Goal: Task Accomplishment & Management: Manage account settings

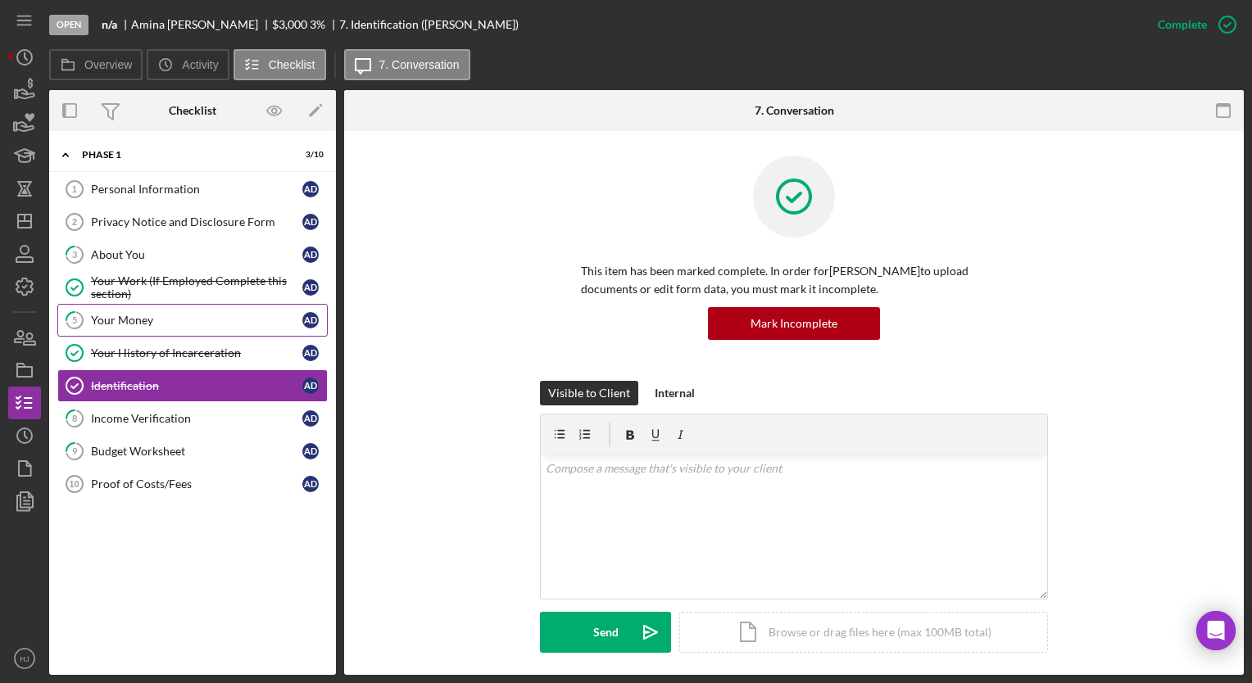
click at [143, 314] on div "Your Money" at bounding box center [196, 320] width 211 height 13
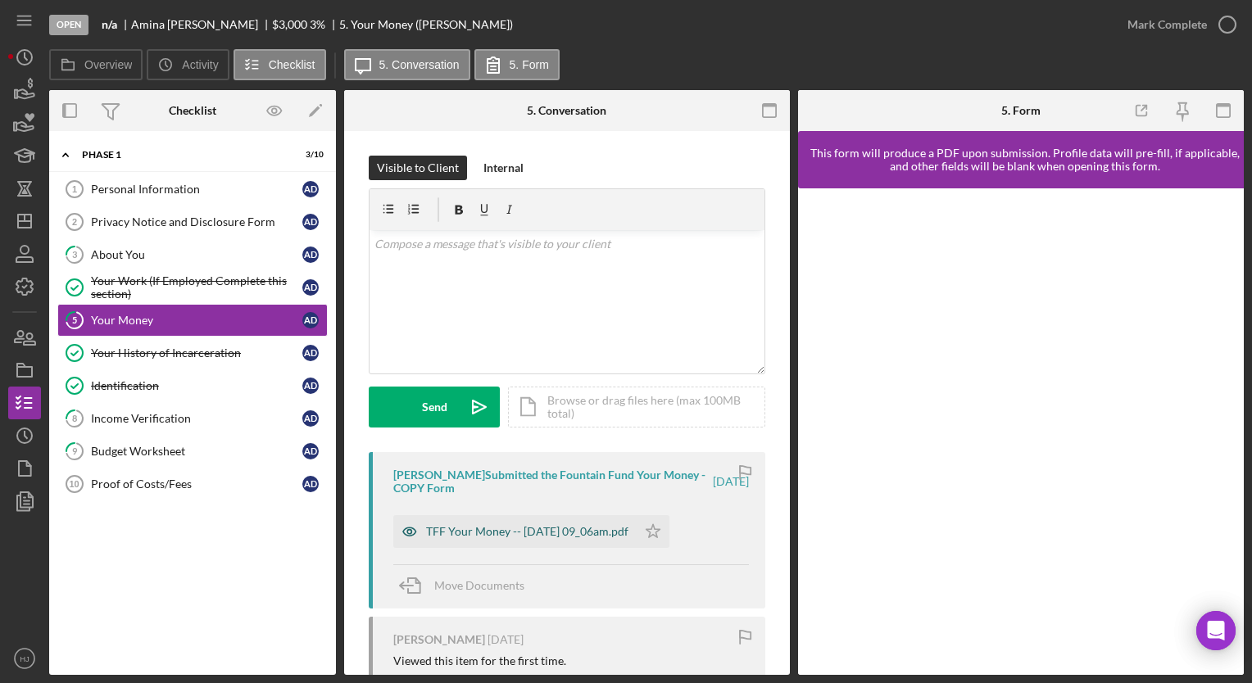
click at [602, 530] on div "TFF Your Money -- [DATE] 09_06am.pdf" at bounding box center [527, 531] width 202 height 13
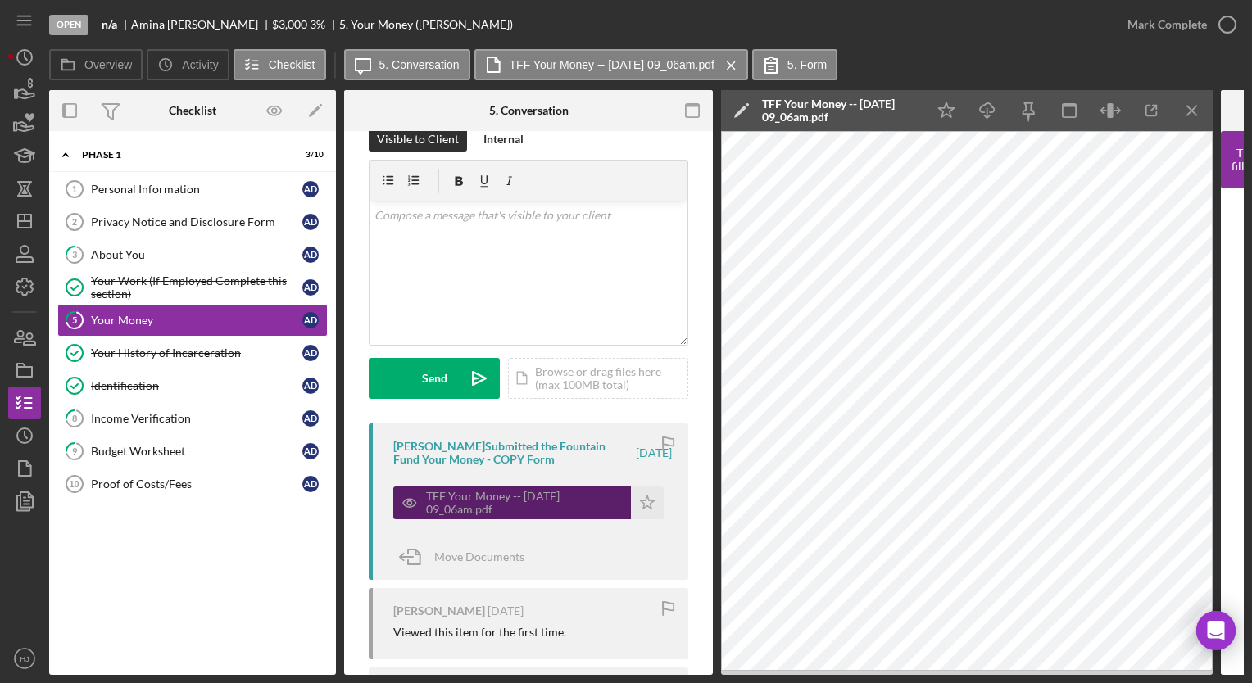
scroll to position [7, 0]
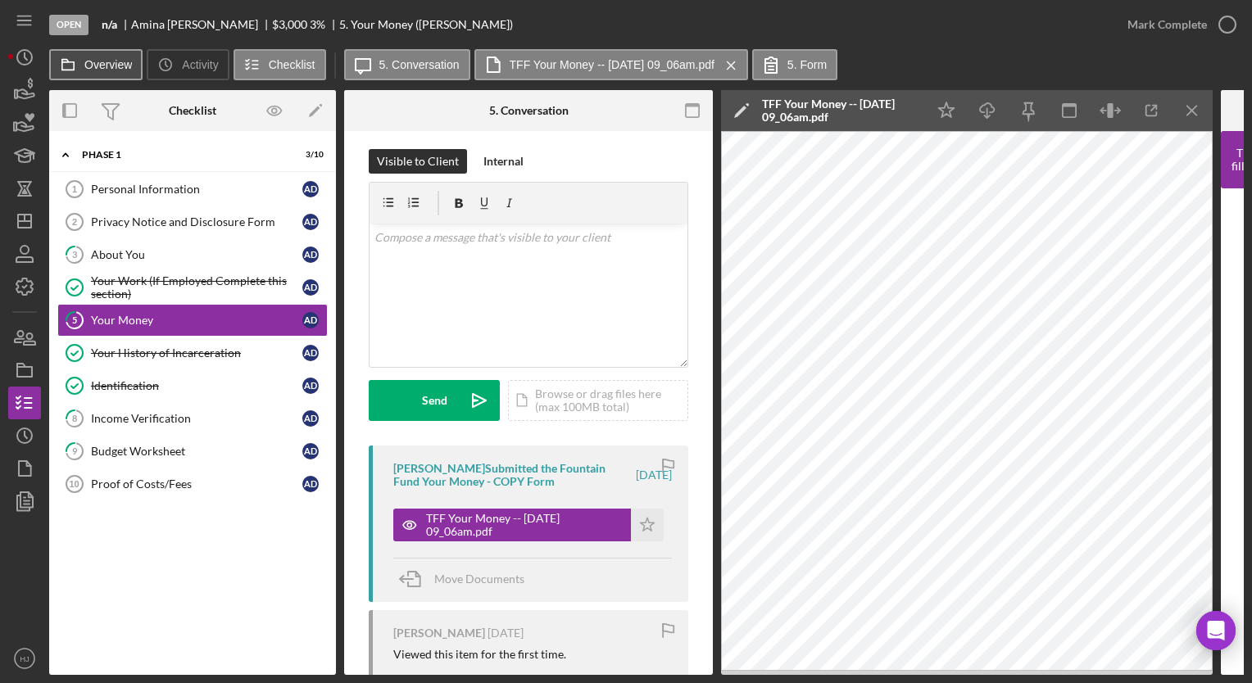
click at [111, 63] on label "Overview" at bounding box center [108, 64] width 48 height 13
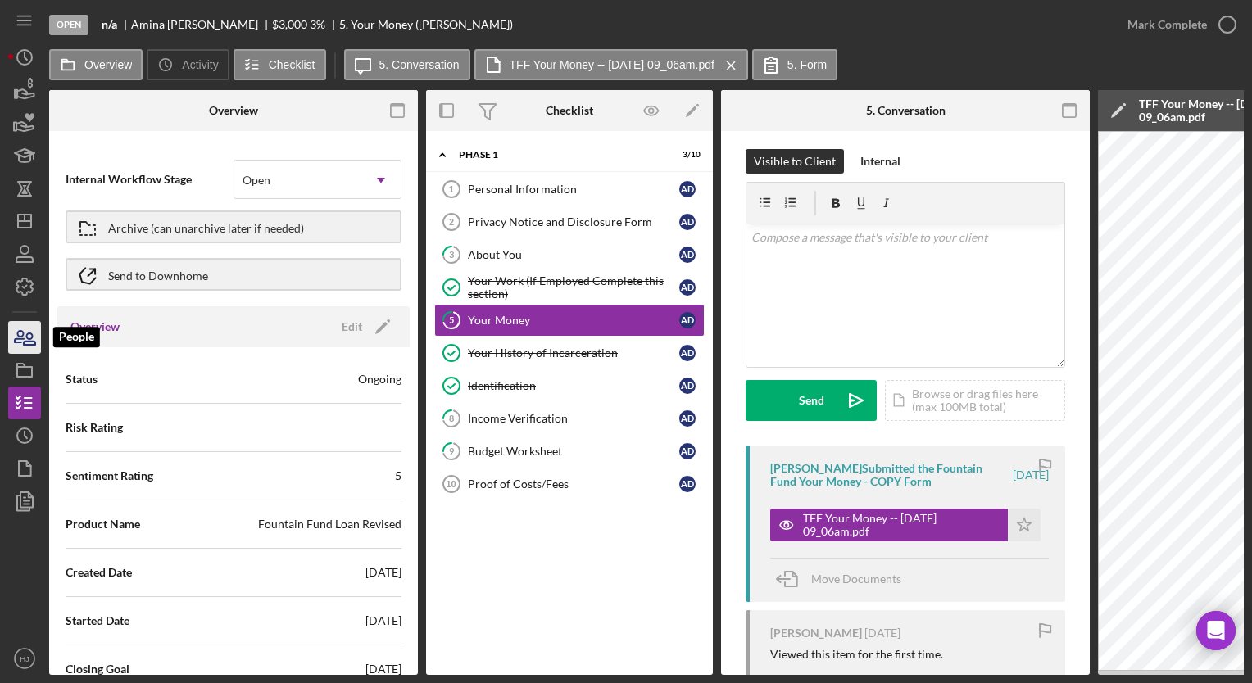
click at [25, 328] on icon "button" at bounding box center [24, 337] width 41 height 41
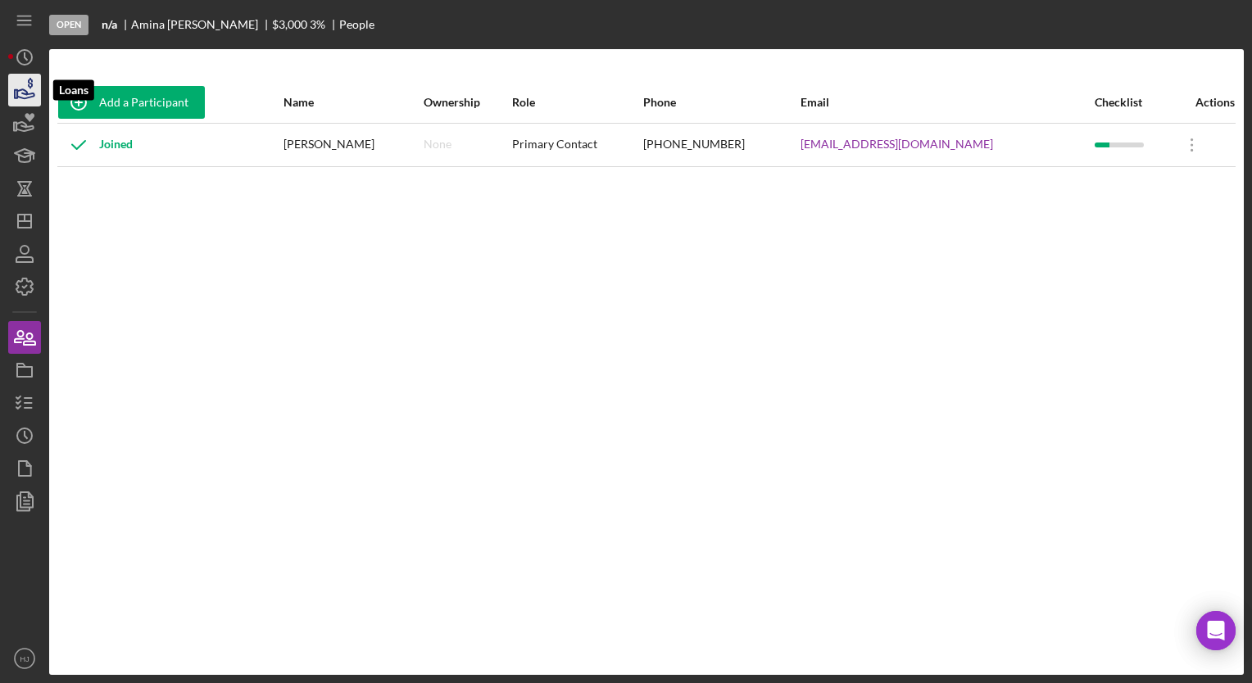
click at [38, 90] on icon "button" at bounding box center [24, 90] width 41 height 41
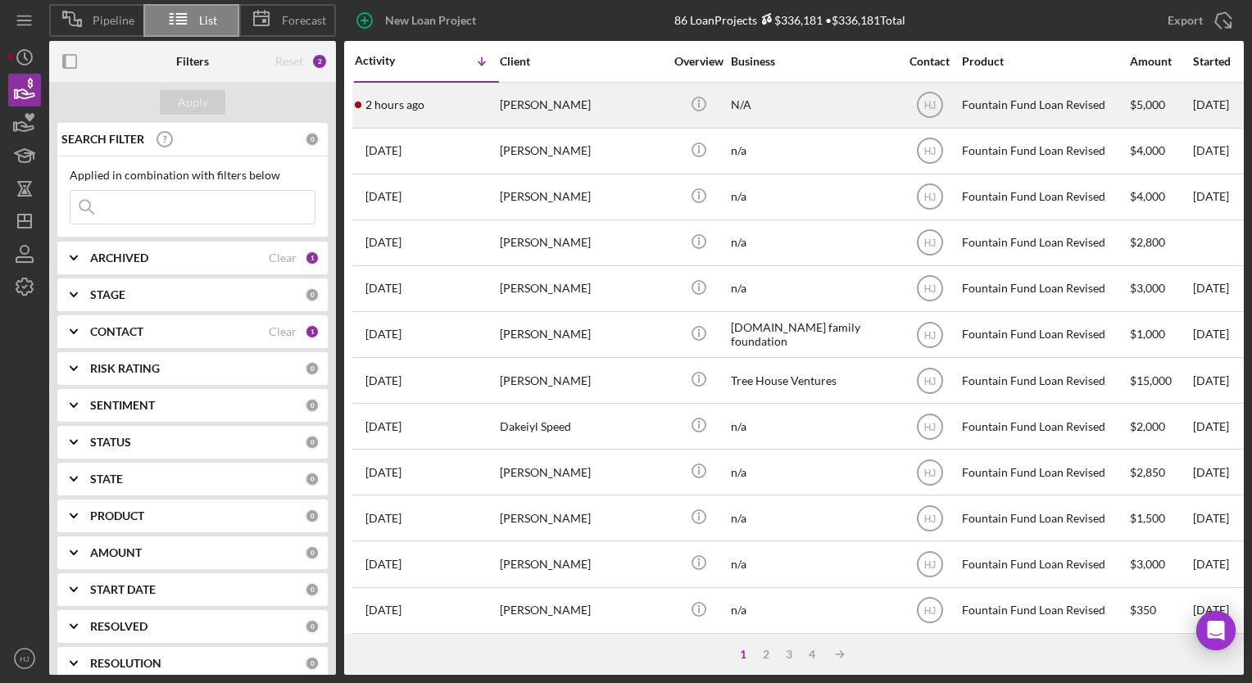
click at [483, 88] on div "2 hours ago [PERSON_NAME]" at bounding box center [426, 105] width 143 height 43
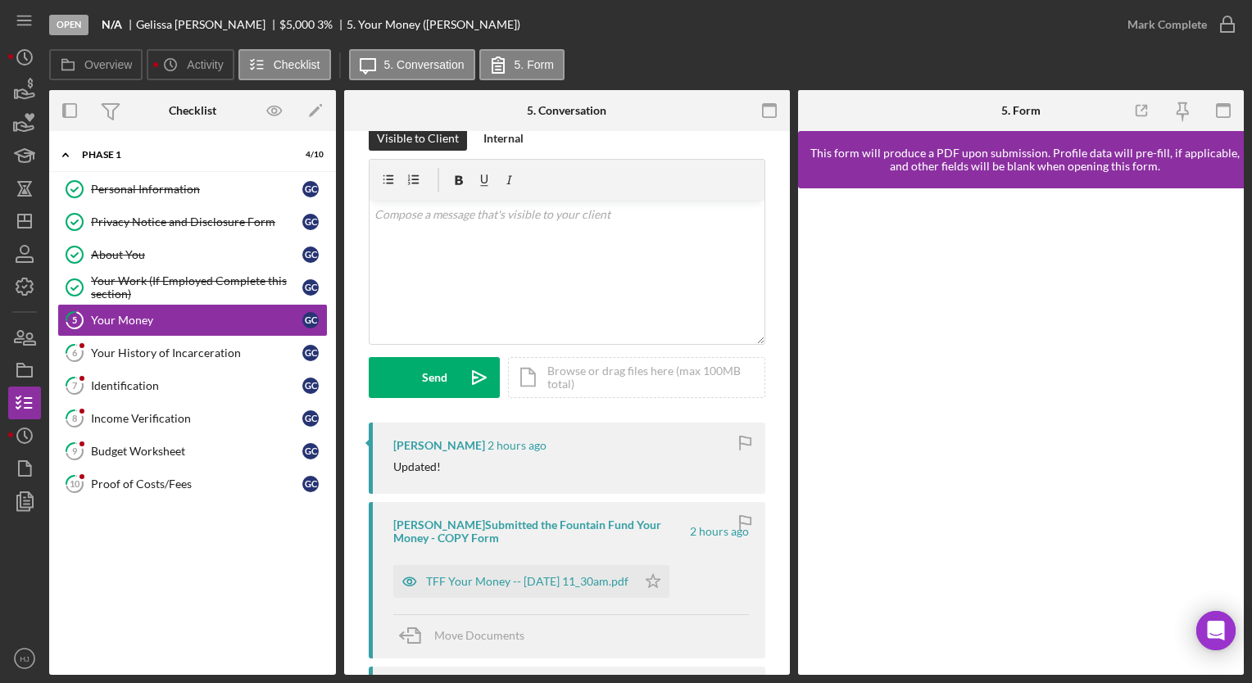
scroll to position [45, 0]
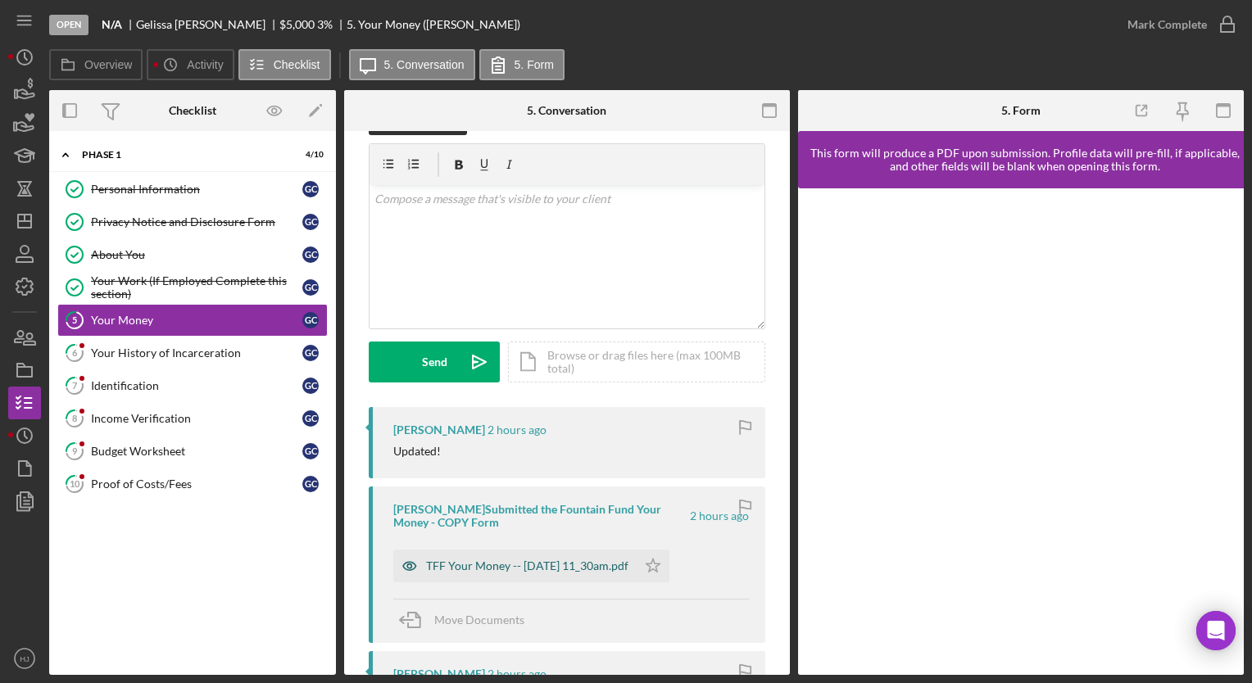
click at [501, 562] on div "TFF Your Money -- [DATE] 11_30am.pdf" at bounding box center [527, 566] width 202 height 13
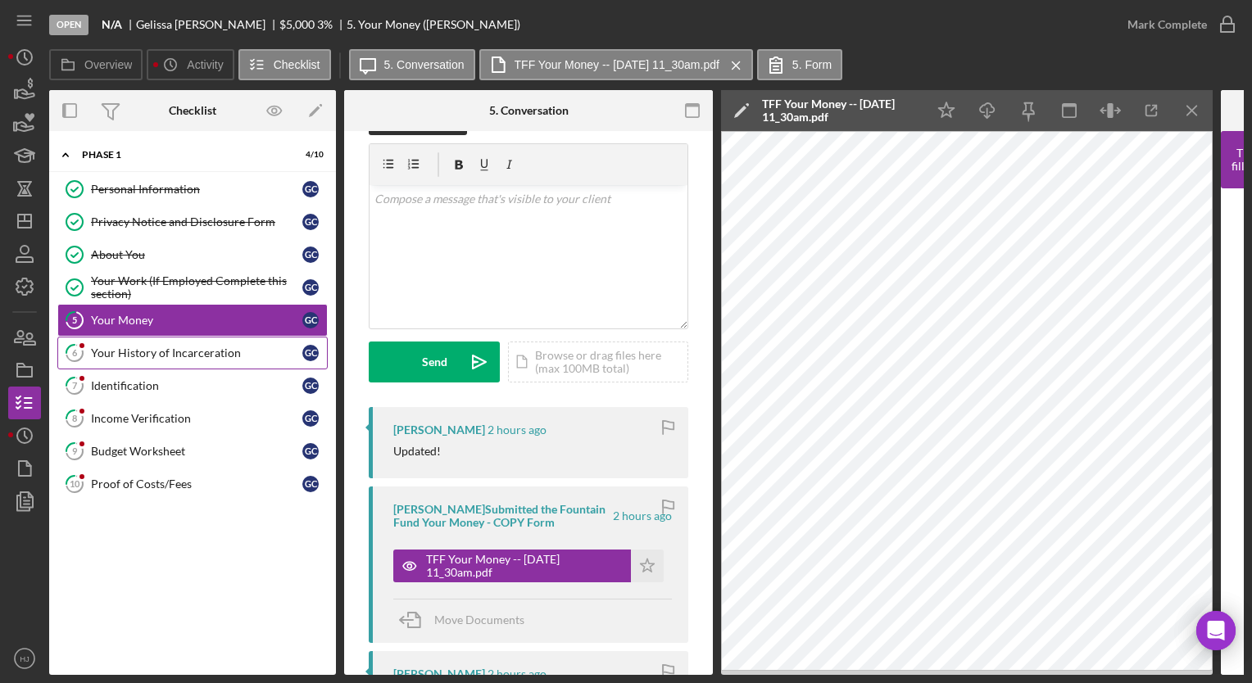
click at [156, 356] on div "Your History of Incarceration" at bounding box center [196, 353] width 211 height 13
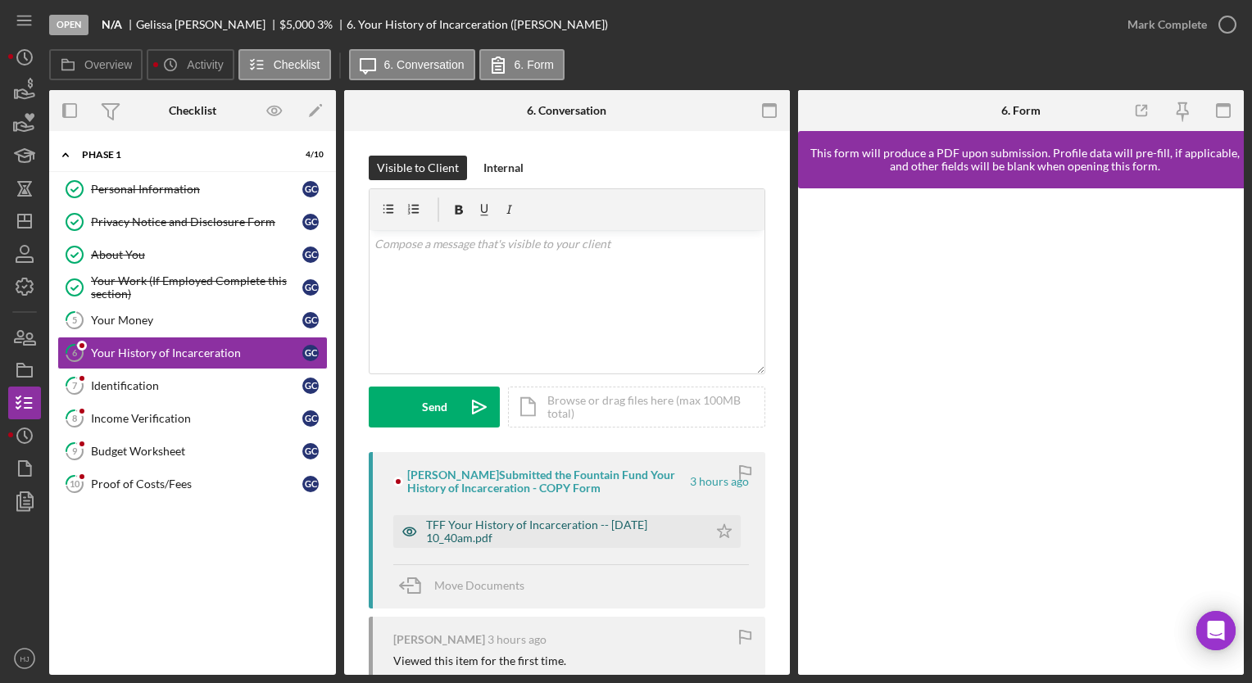
click at [529, 533] on div "TFF Your History of Incarceration -- [DATE] 10_40am.pdf" at bounding box center [563, 532] width 274 height 26
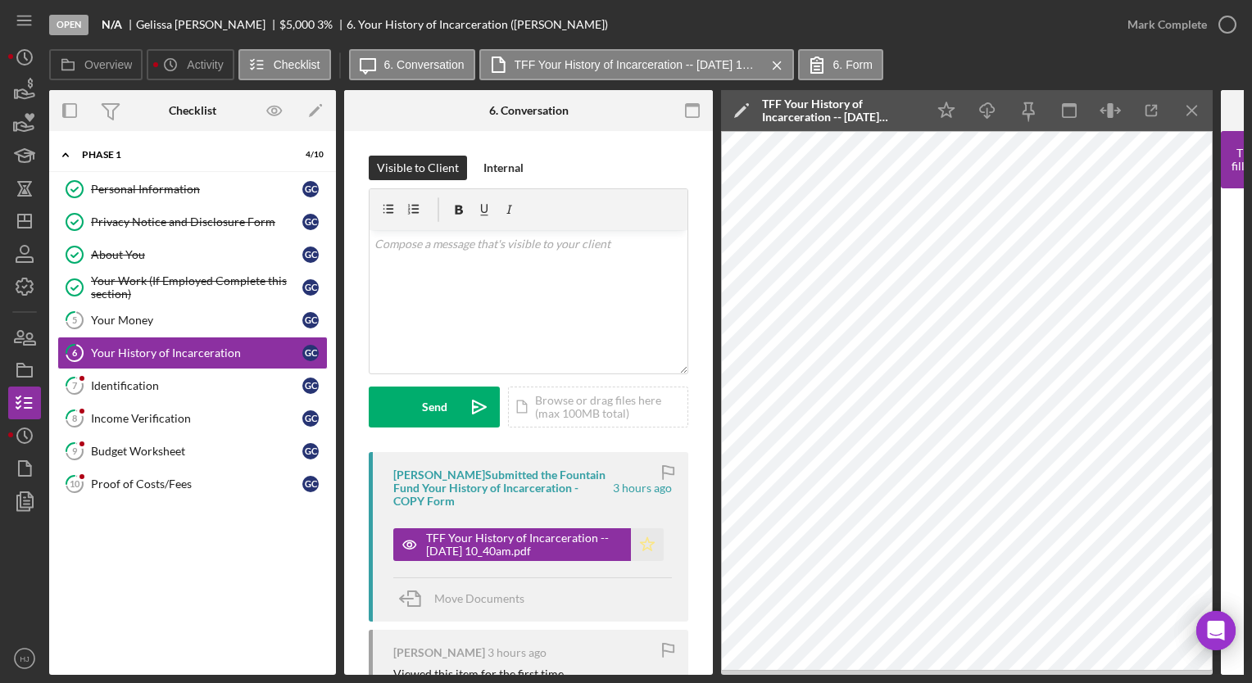
click at [644, 544] on icon "Icon/Star" at bounding box center [647, 544] width 33 height 33
click at [1170, 25] on div "Mark Complete" at bounding box center [1166, 24] width 79 height 33
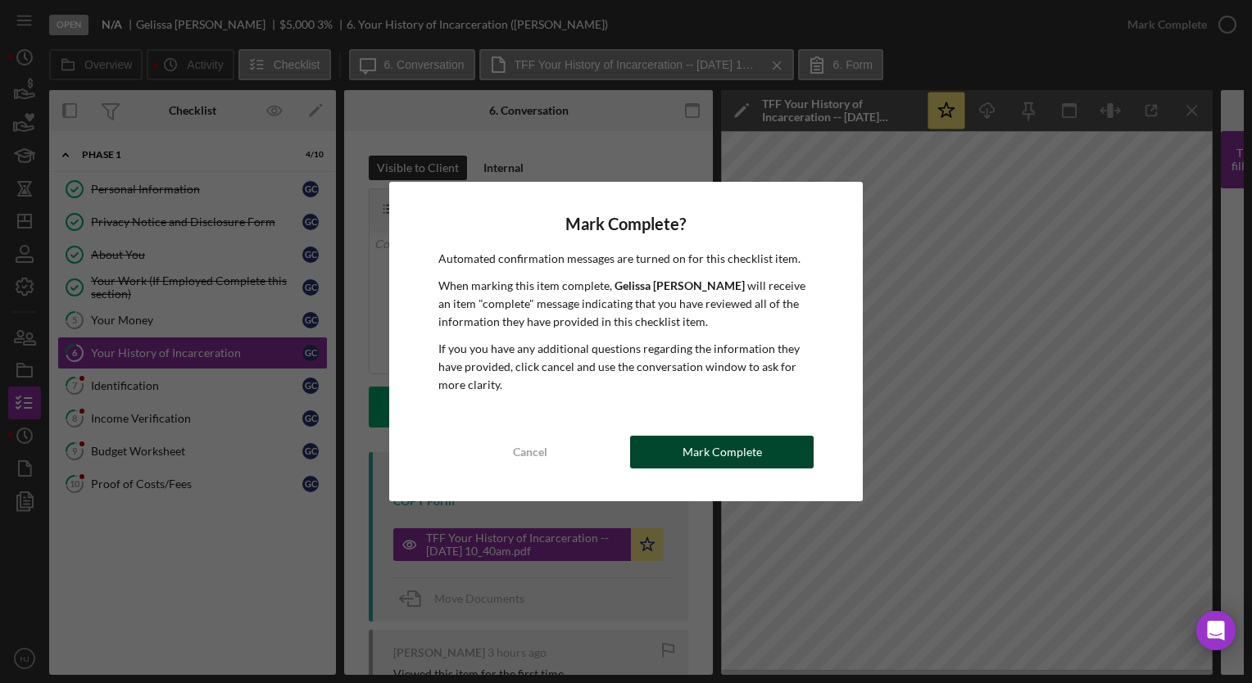
click at [752, 454] on div "Mark Complete" at bounding box center [722, 452] width 79 height 33
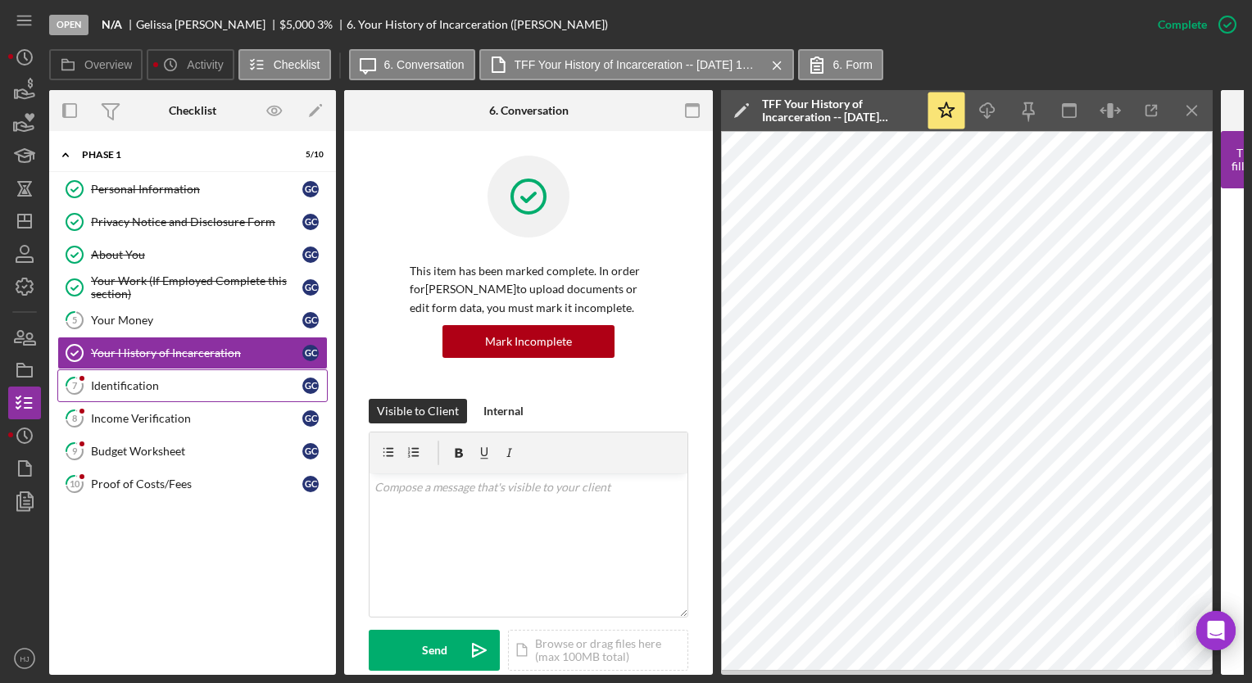
click at [134, 387] on div "Identification" at bounding box center [196, 385] width 211 height 13
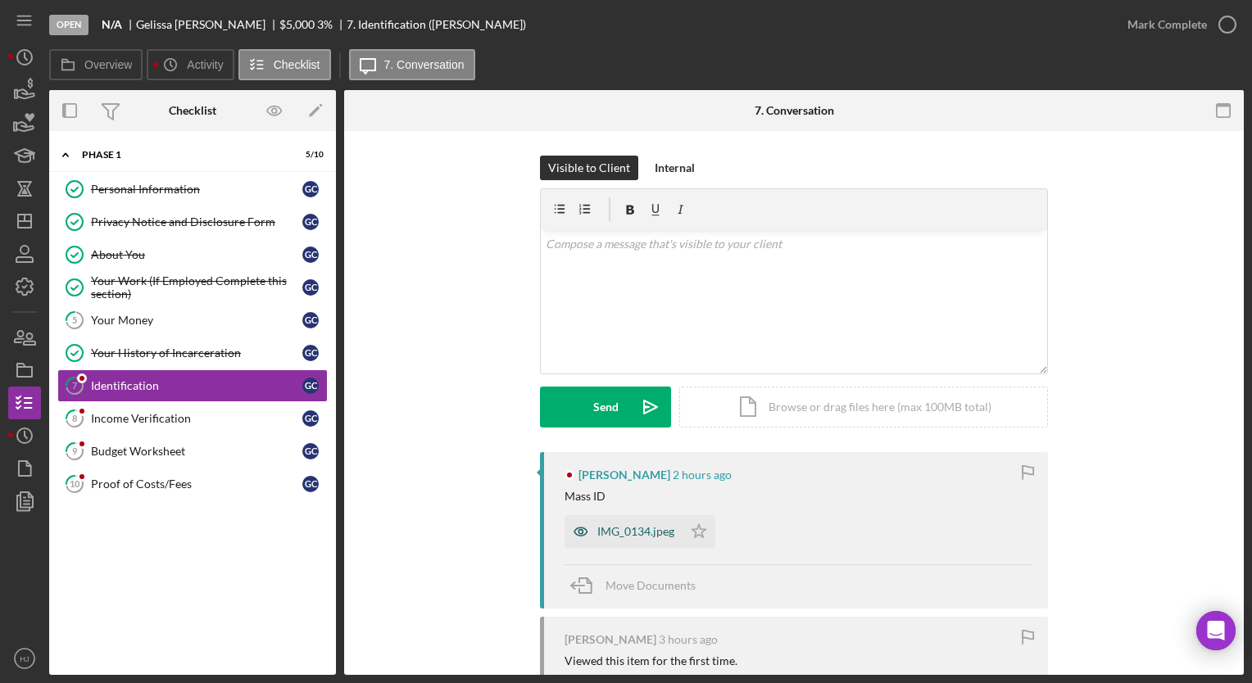
click at [640, 531] on div "IMG_0134.jpeg" at bounding box center [635, 531] width 77 height 13
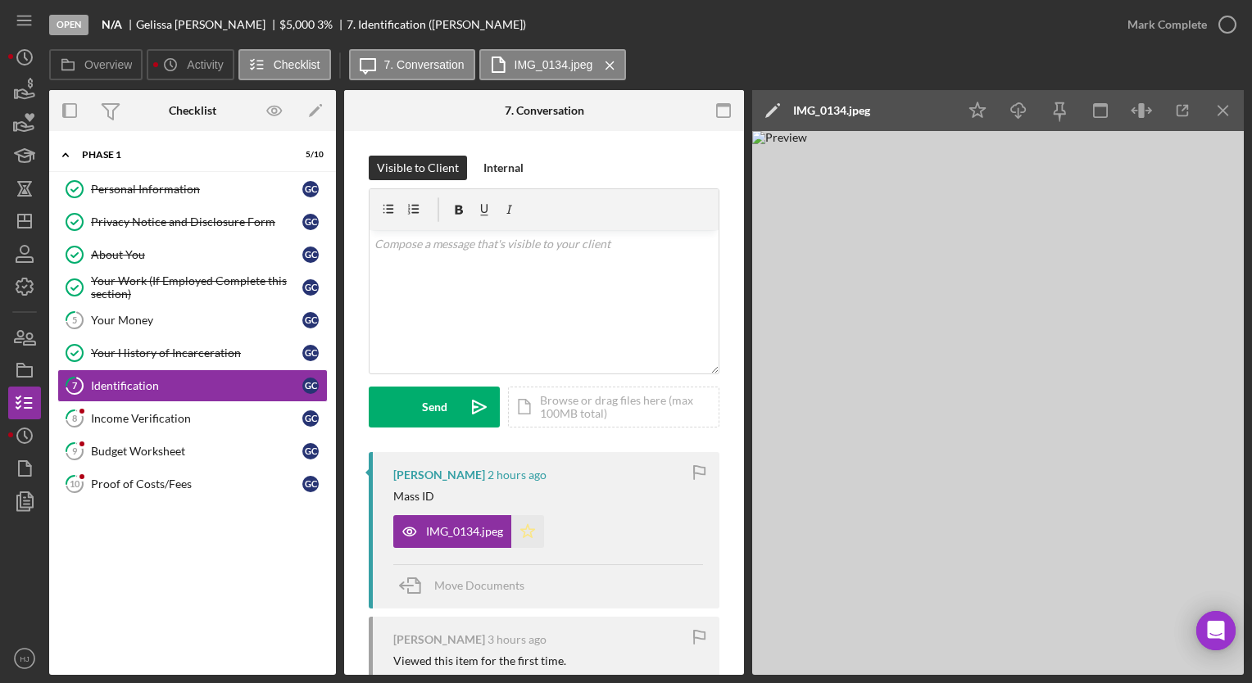
click at [522, 533] on icon "Icon/Star" at bounding box center [527, 531] width 33 height 33
click at [1139, 15] on div "Mark Complete" at bounding box center [1166, 24] width 79 height 33
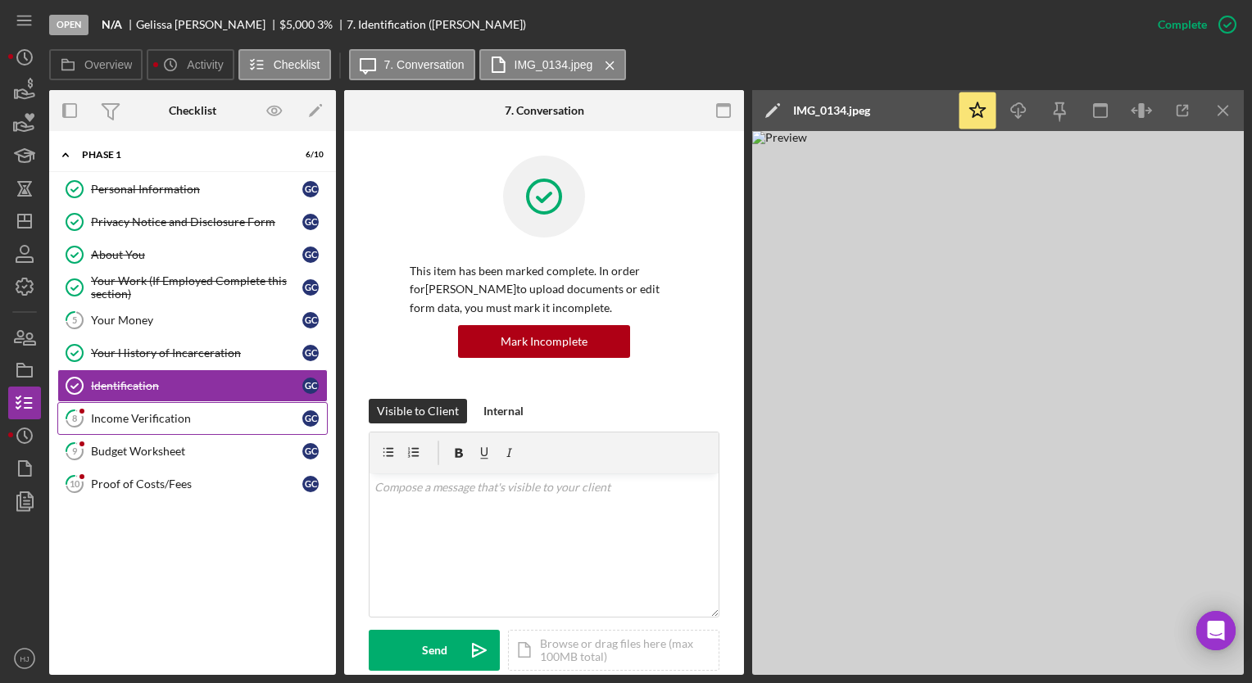
click at [168, 421] on div "Income Verification" at bounding box center [196, 418] width 211 height 13
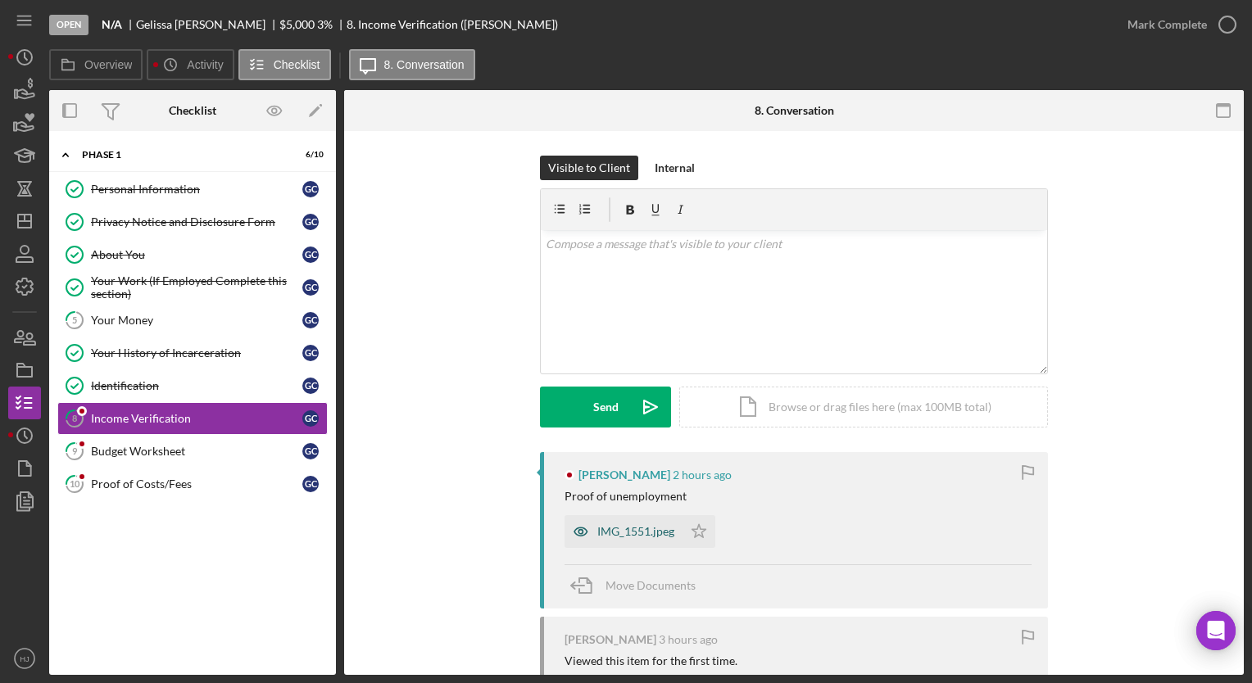
click at [633, 524] on div "IMG_1551.jpeg" at bounding box center [624, 531] width 118 height 33
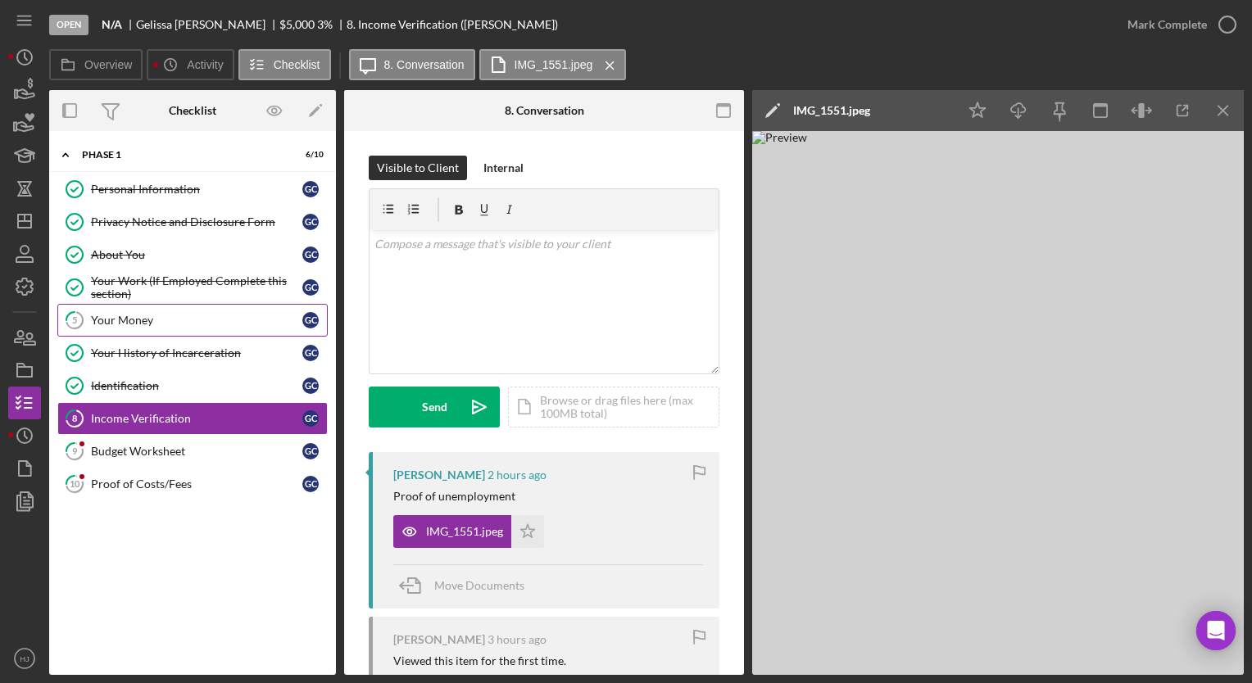
click at [131, 320] on div "Your Money" at bounding box center [196, 320] width 211 height 13
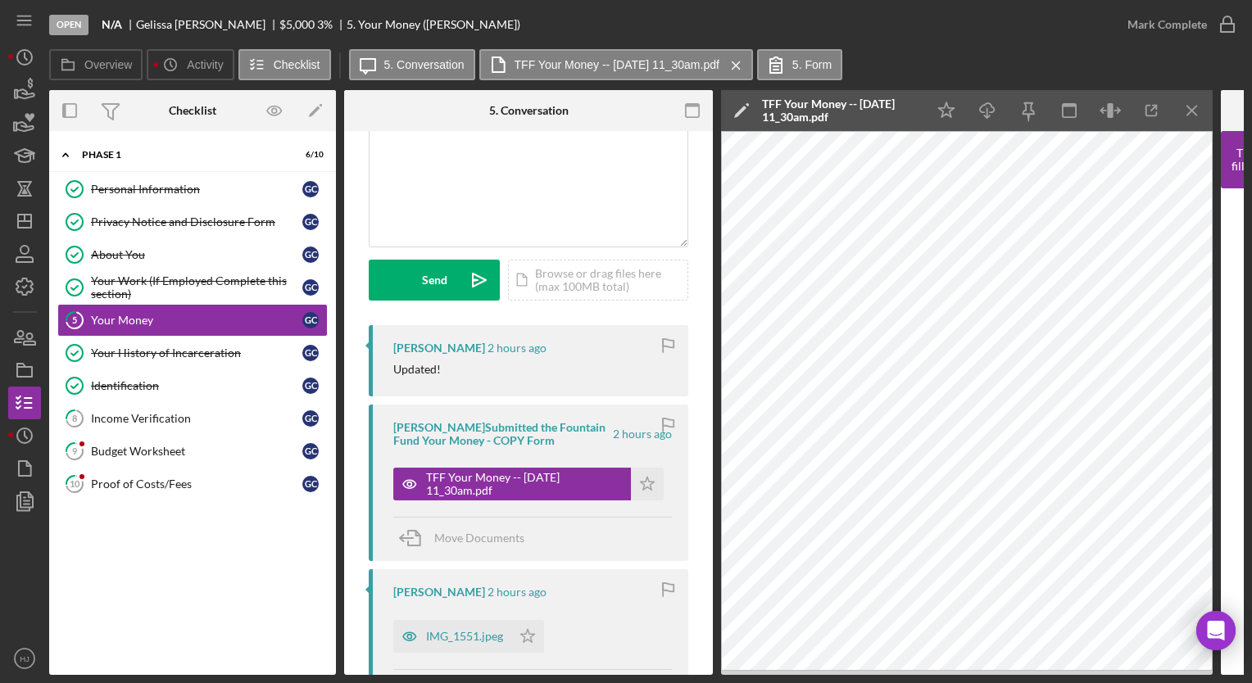
scroll to position [128, 0]
click at [192, 420] on div "Income Verification" at bounding box center [196, 418] width 211 height 13
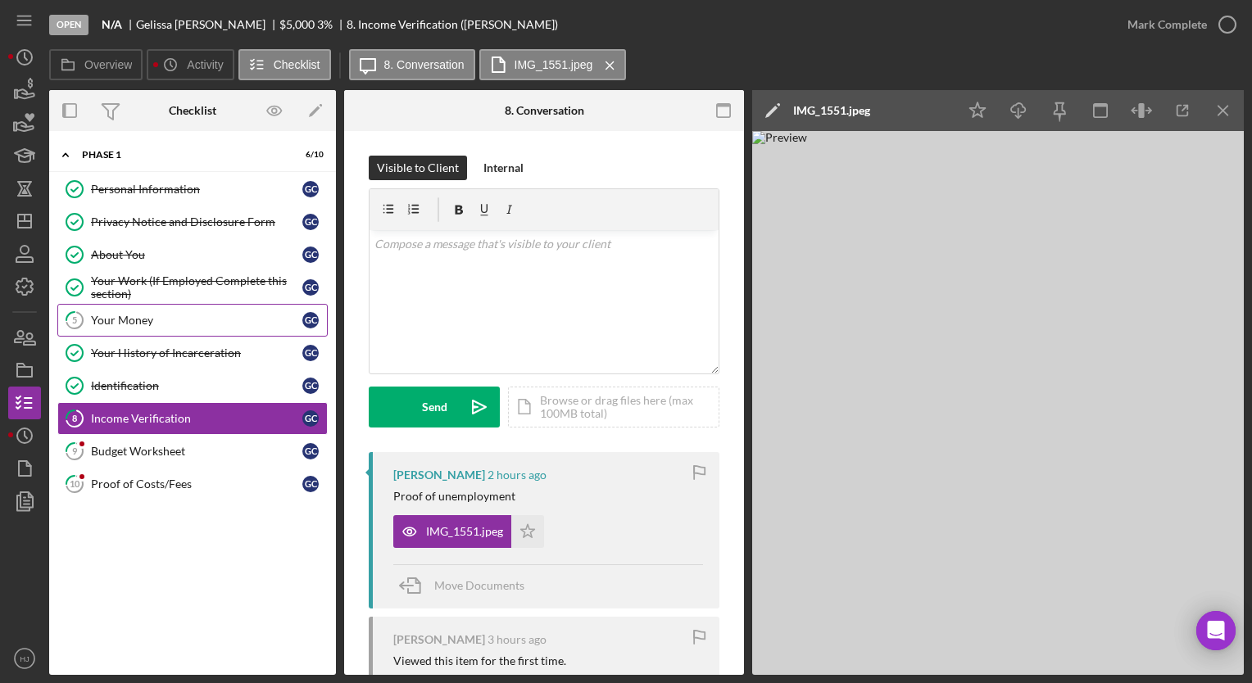
click at [119, 315] on div "Your Money" at bounding box center [196, 320] width 211 height 13
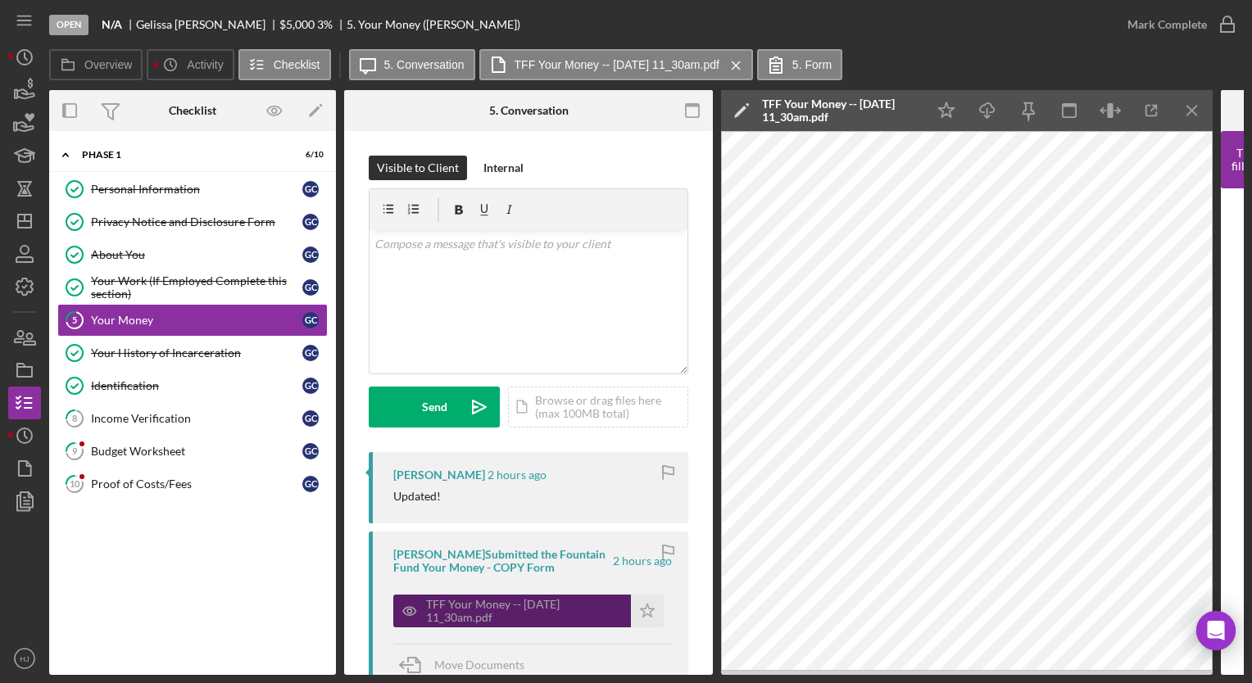
click at [493, 604] on div "TFF Your Money -- [DATE] 11_30am.pdf" at bounding box center [524, 611] width 197 height 26
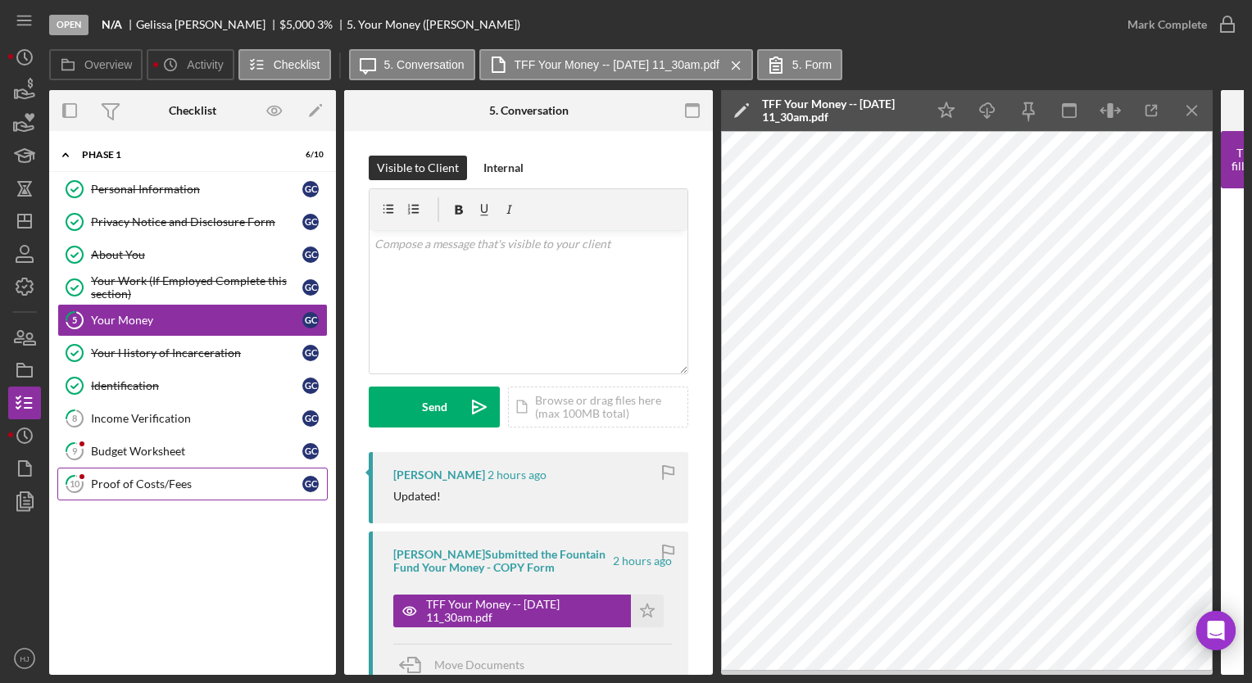
click at [162, 483] on div "Proof of Costs/Fees" at bounding box center [196, 484] width 211 height 13
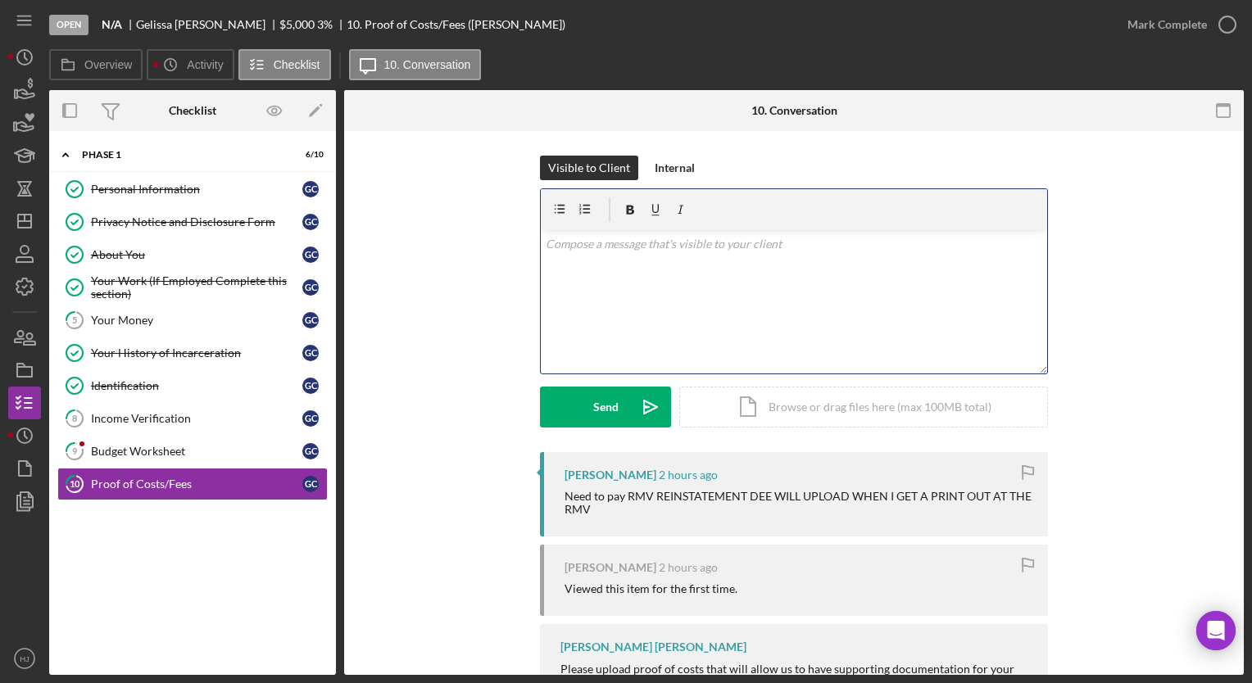
click at [610, 264] on div "v Color teal Color pink Remove color Add row above Add row below Add column bef…" at bounding box center [794, 301] width 506 height 143
click at [16, 94] on icon "button" at bounding box center [24, 90] width 41 height 41
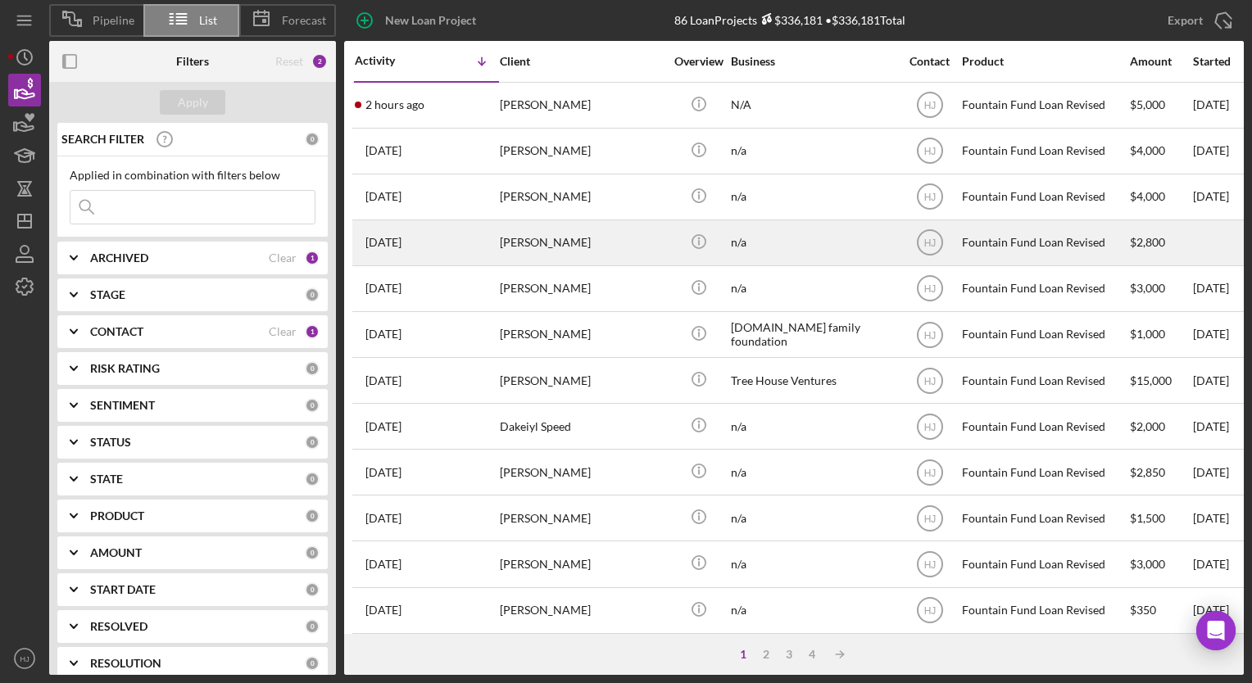
click at [537, 257] on div "[PERSON_NAME]" at bounding box center [582, 242] width 164 height 43
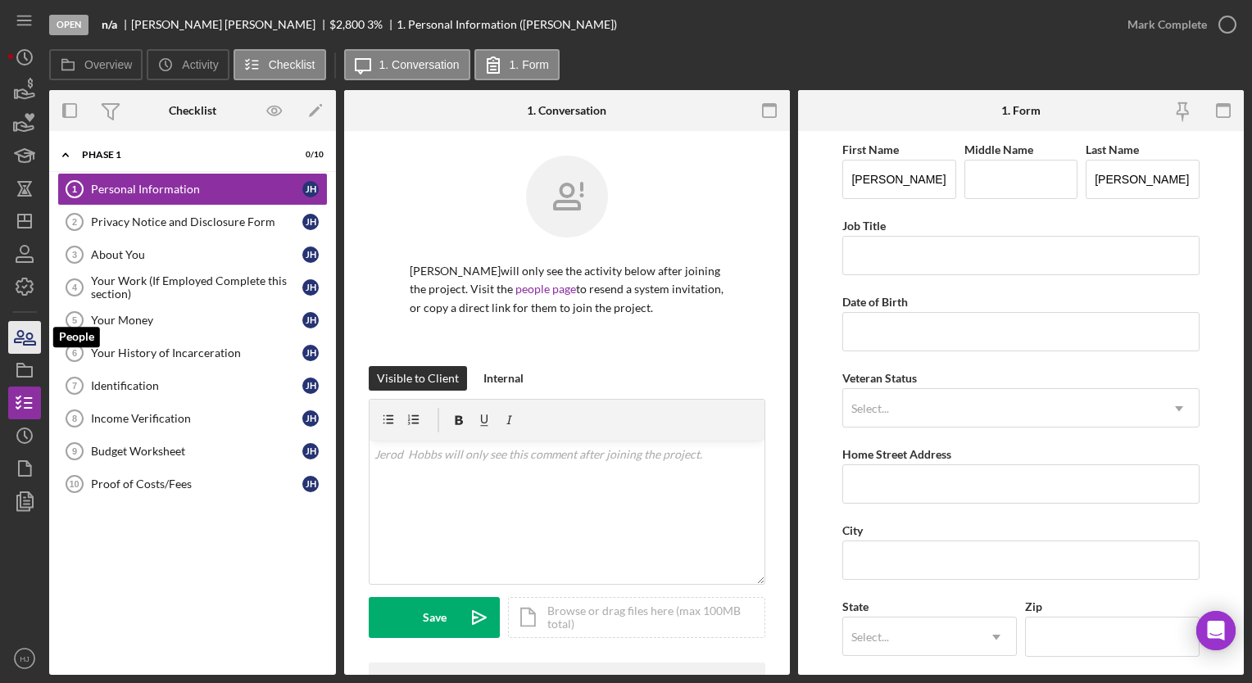
click at [20, 329] on icon "button" at bounding box center [24, 337] width 41 height 41
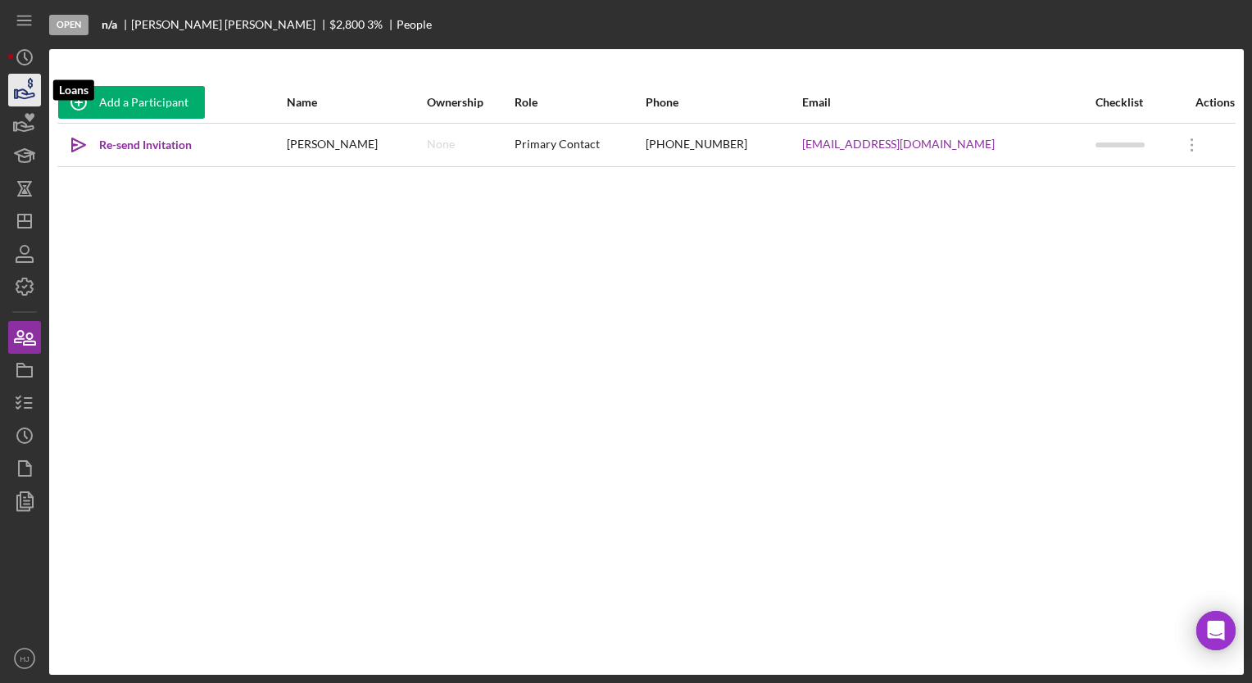
click at [35, 81] on icon "button" at bounding box center [24, 90] width 41 height 41
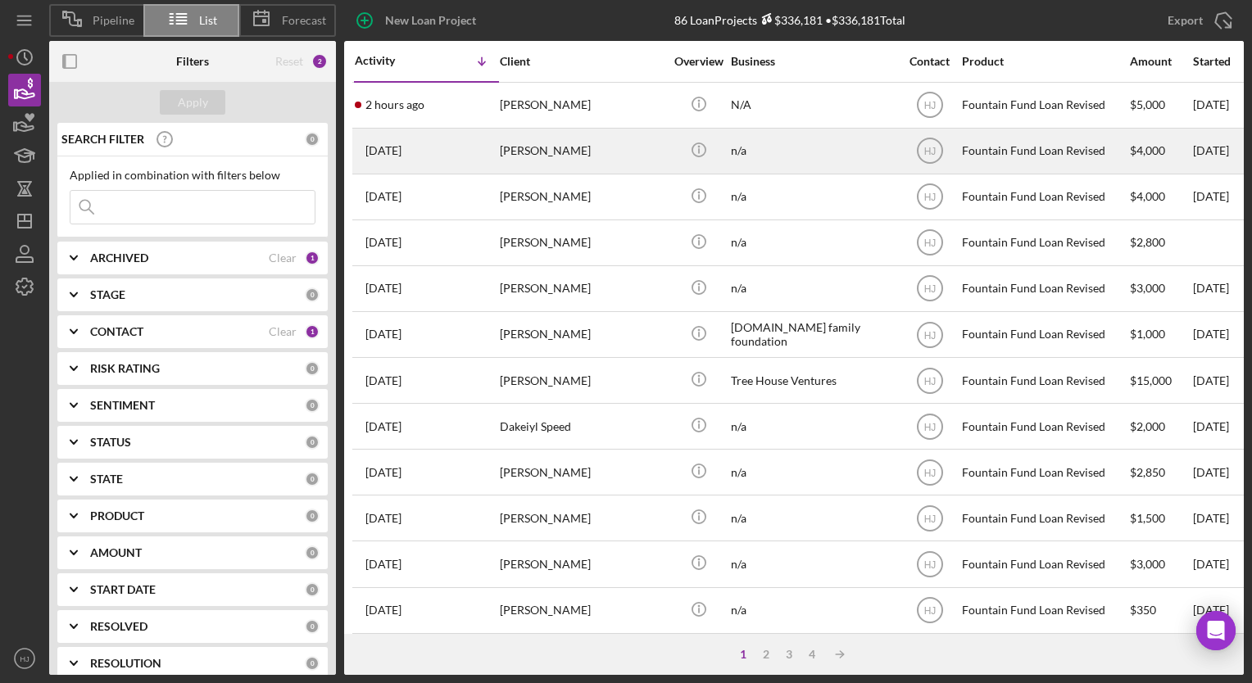
click at [527, 160] on div "[PERSON_NAME]" at bounding box center [582, 150] width 164 height 43
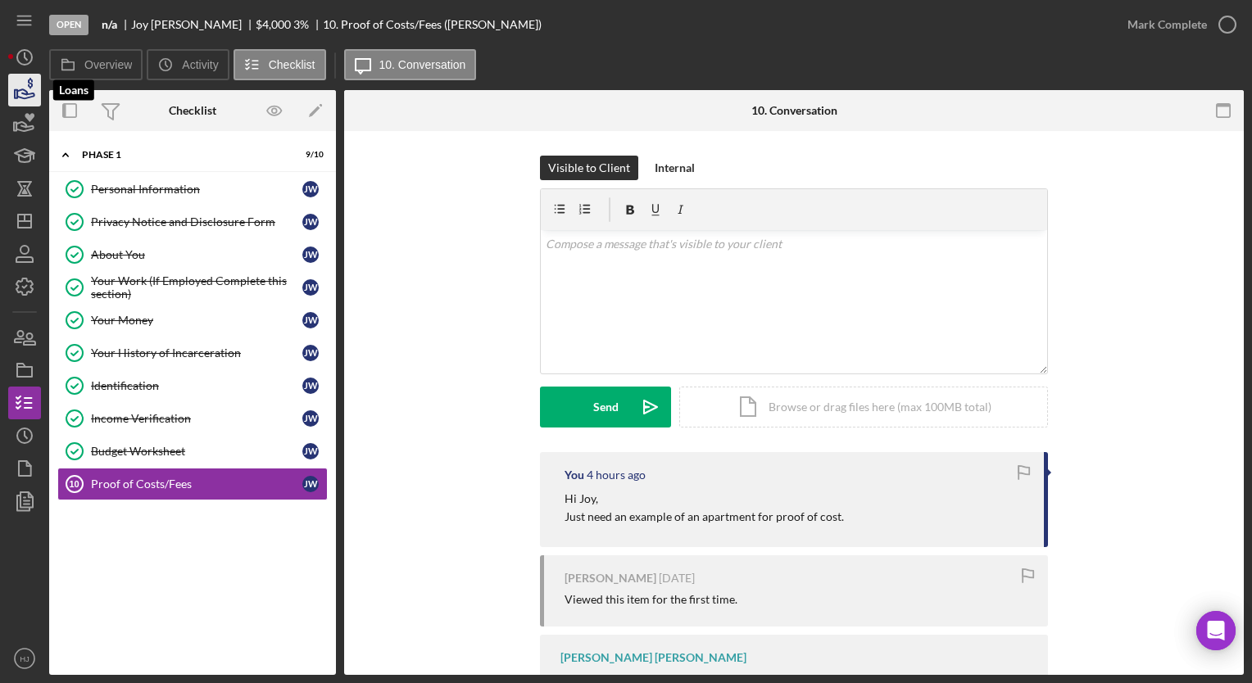
click at [29, 96] on icon "button" at bounding box center [24, 90] width 41 height 41
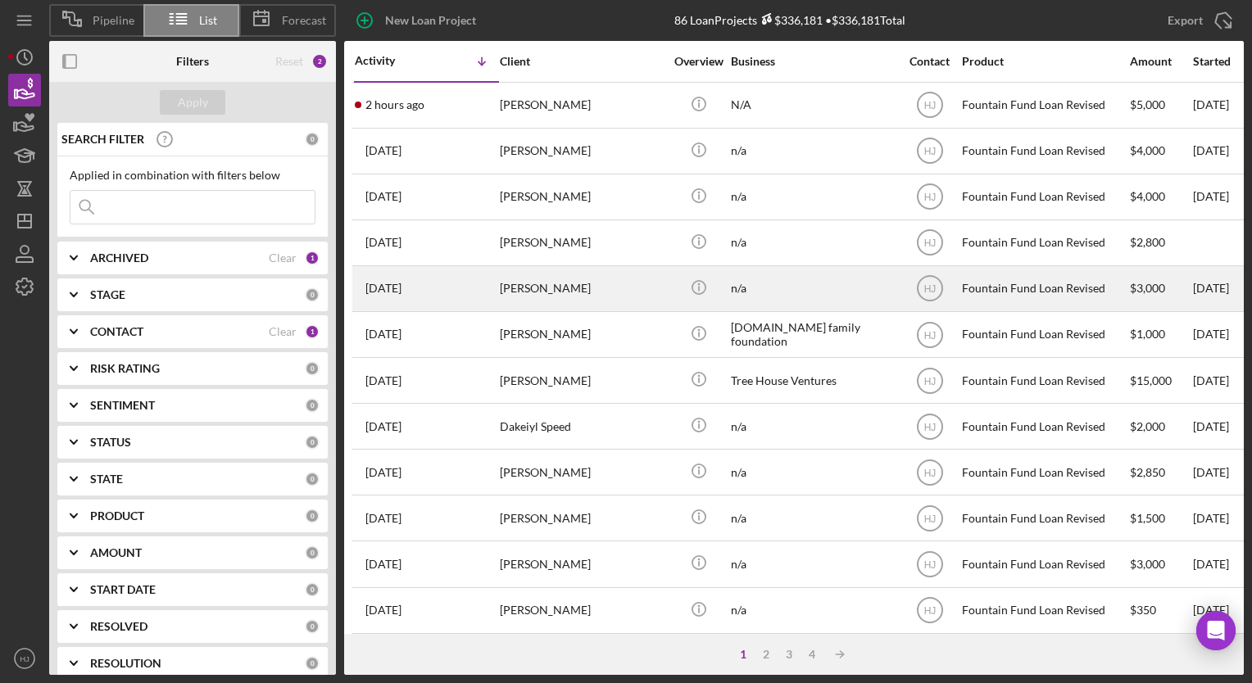
click at [544, 287] on div "[PERSON_NAME]" at bounding box center [582, 288] width 164 height 43
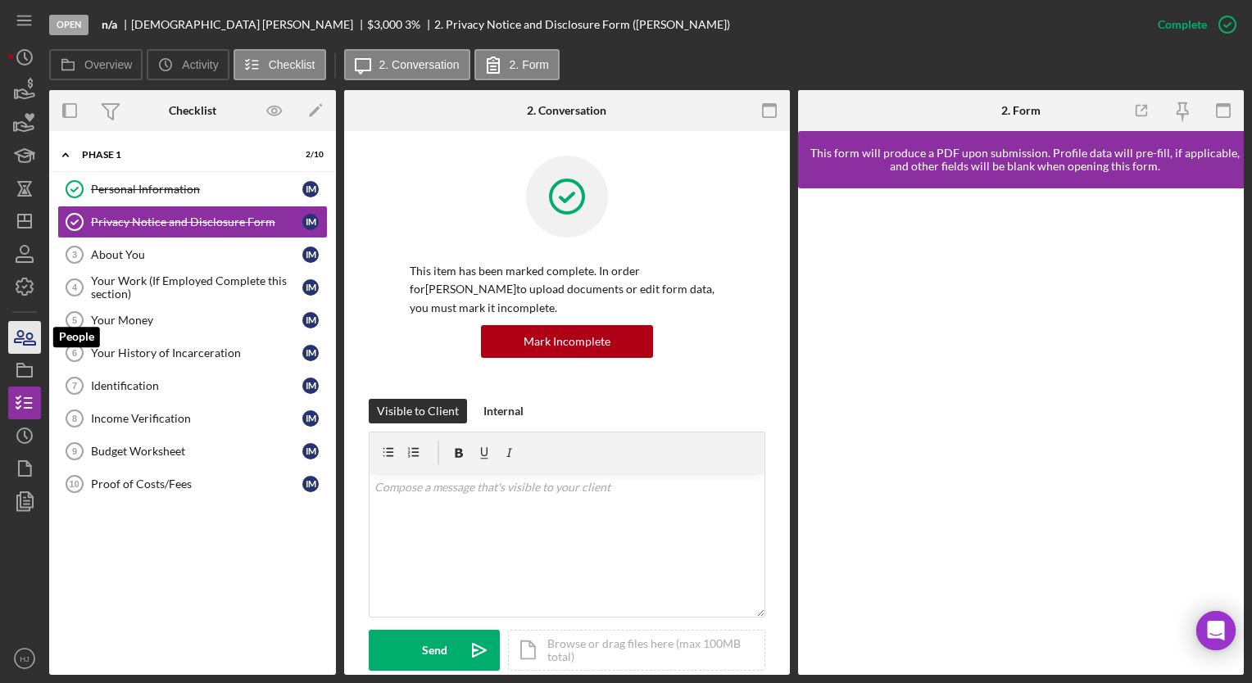
click at [27, 337] on icon "button" at bounding box center [29, 338] width 11 height 11
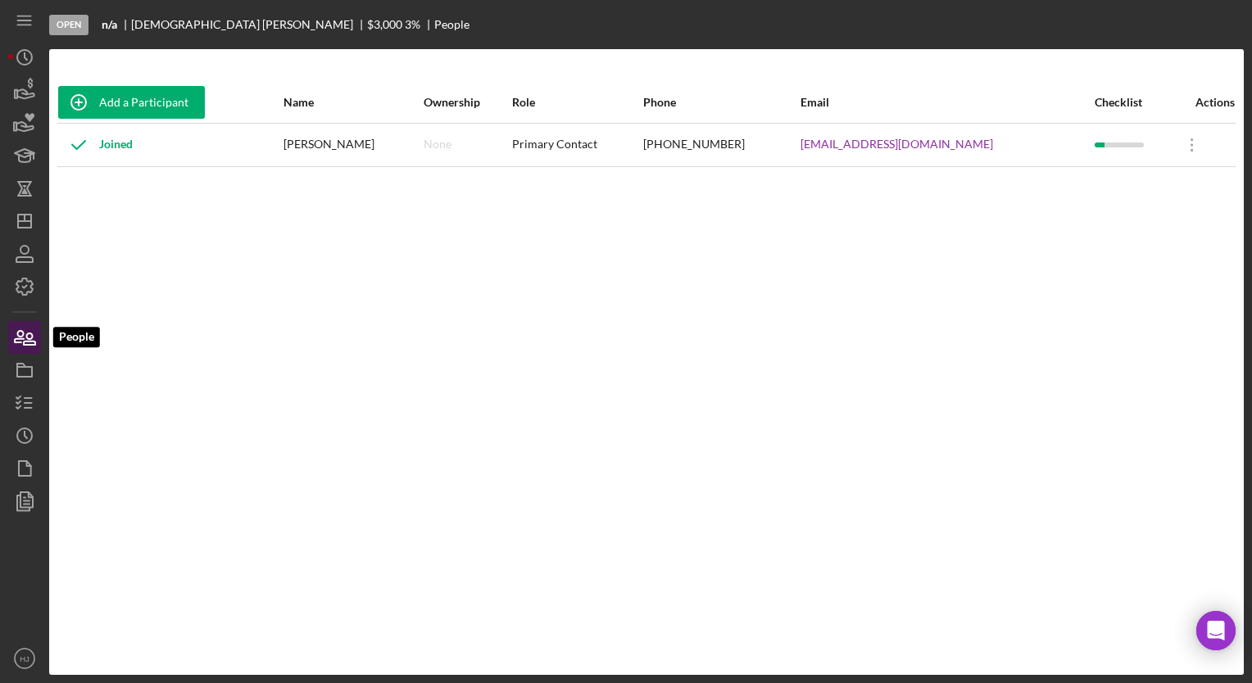
click at [27, 337] on icon "button" at bounding box center [29, 338] width 11 height 11
click at [31, 400] on icon "button" at bounding box center [24, 403] width 41 height 41
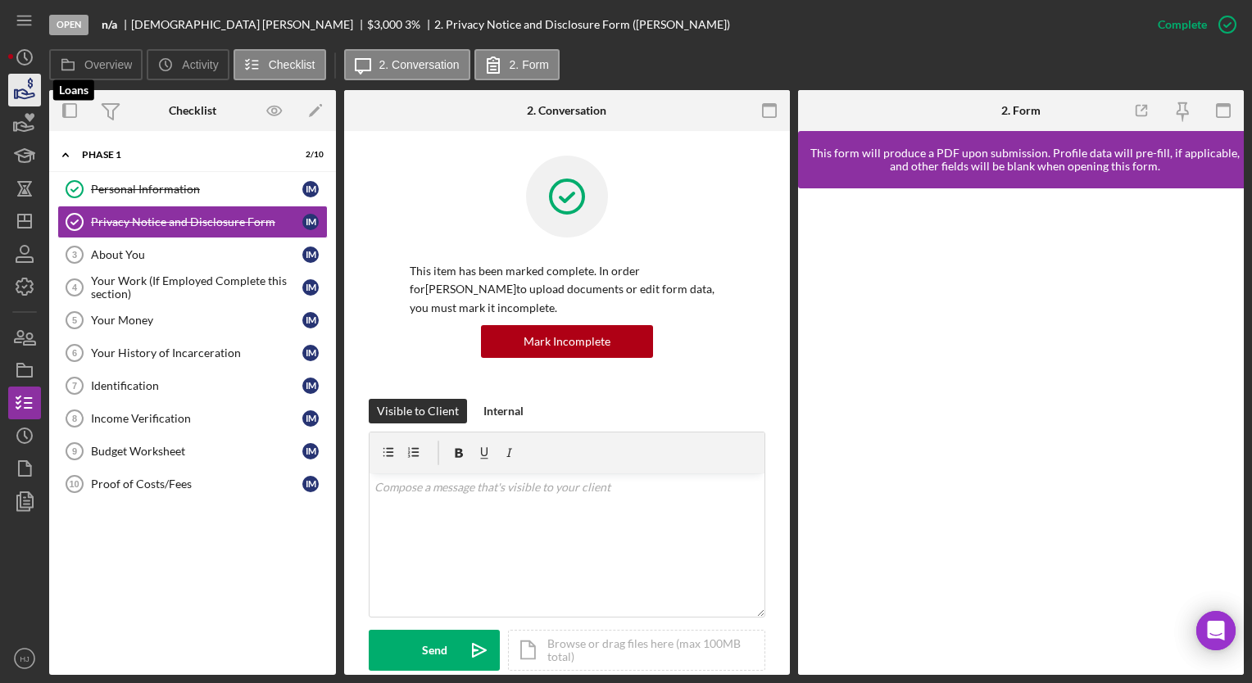
click at [19, 97] on icon "button" at bounding box center [25, 93] width 17 height 9
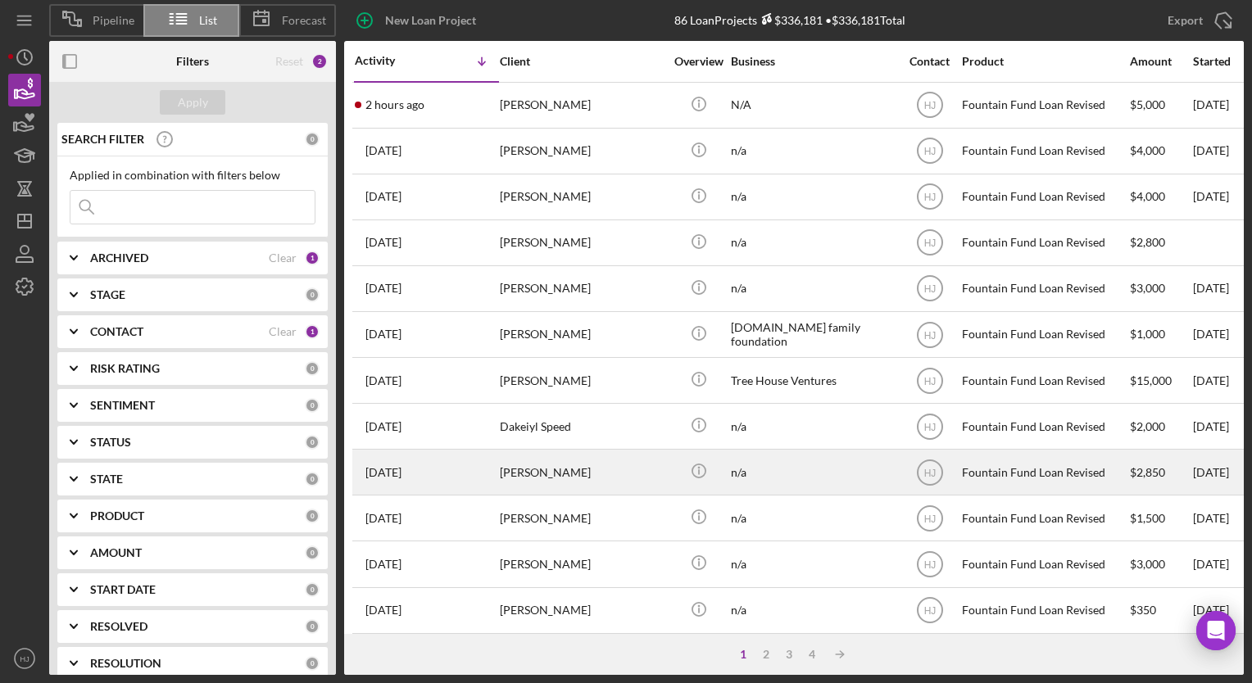
click at [610, 474] on div "[PERSON_NAME]" at bounding box center [582, 472] width 164 height 43
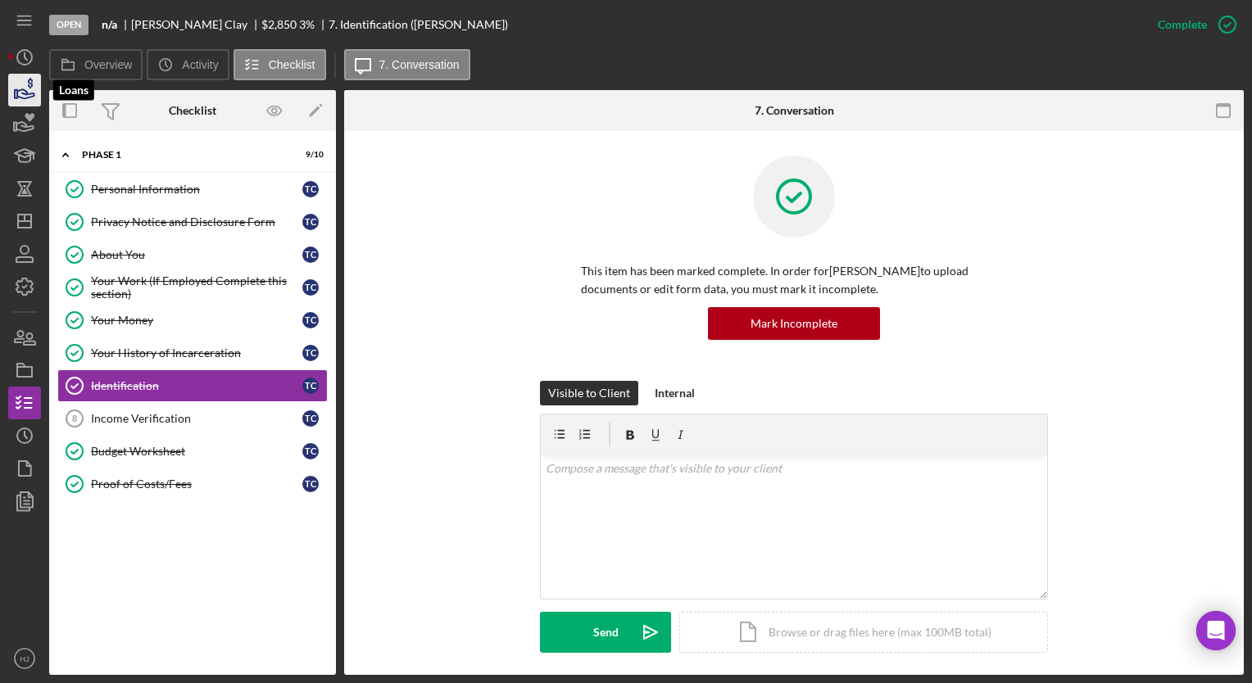
click at [27, 93] on icon "button" at bounding box center [25, 93] width 17 height 9
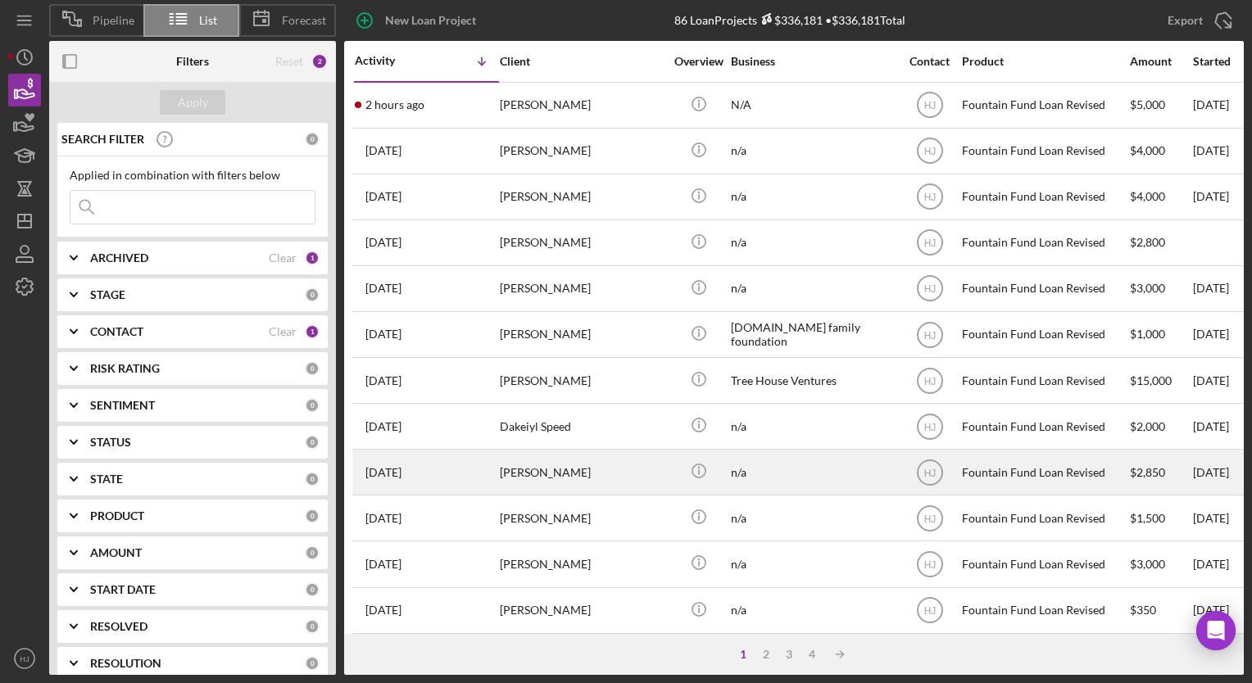
click at [512, 465] on div "[PERSON_NAME]" at bounding box center [582, 472] width 164 height 43
